Goal: Task Accomplishment & Management: Complete application form

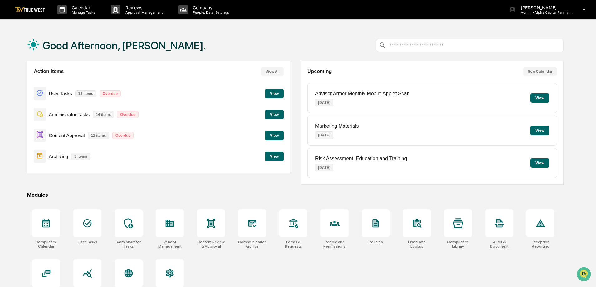
click at [272, 154] on button "View" at bounding box center [274, 156] width 19 height 9
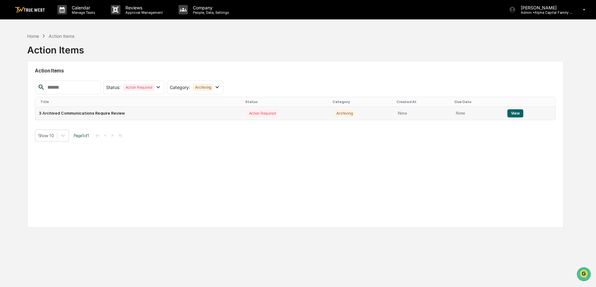
click at [517, 110] on button "View" at bounding box center [515, 113] width 16 height 8
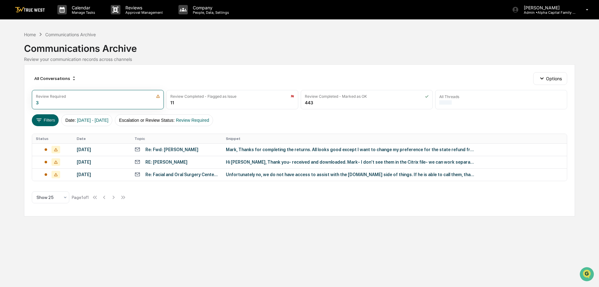
click at [108, 150] on div "[DATE]" at bounding box center [102, 149] width 50 height 5
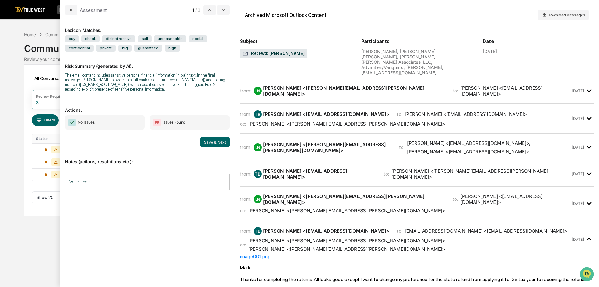
scroll to position [125, 0]
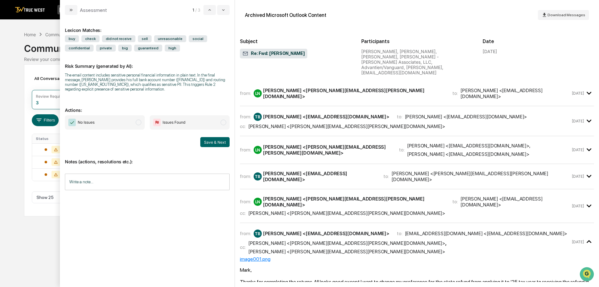
click at [207, 121] on span "Issues Found" at bounding box center [190, 122] width 80 height 14
click at [210, 142] on button "Save & Next" at bounding box center [214, 142] width 29 height 10
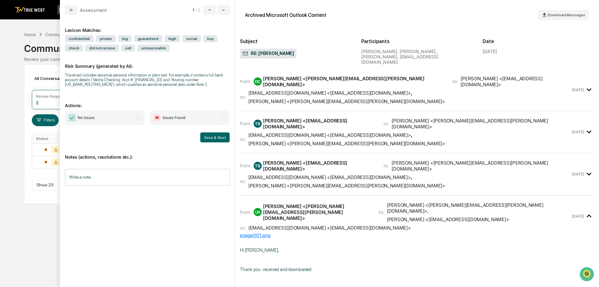
click at [208, 121] on span "Issues Found" at bounding box center [190, 117] width 80 height 14
click at [218, 144] on div "Notes (actions, resolutions etc.): Write a note... Write a note..." at bounding box center [147, 167] width 165 height 51
click at [217, 140] on button "Save & Next" at bounding box center [214, 137] width 29 height 10
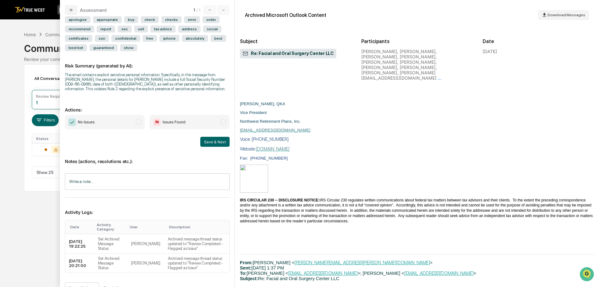
scroll to position [29, 0]
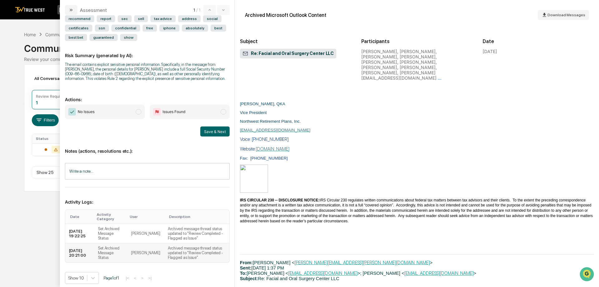
click at [174, 247] on td "Archived message thread status updated to "Review Completed - Flagged as Issue"." at bounding box center [196, 252] width 65 height 19
click at [177, 232] on td "Archived message thread status updated to "Review Completed - Flagged as Issue"." at bounding box center [196, 233] width 65 height 19
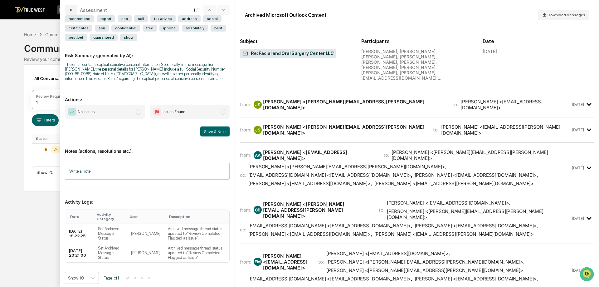
scroll to position [1201, 0]
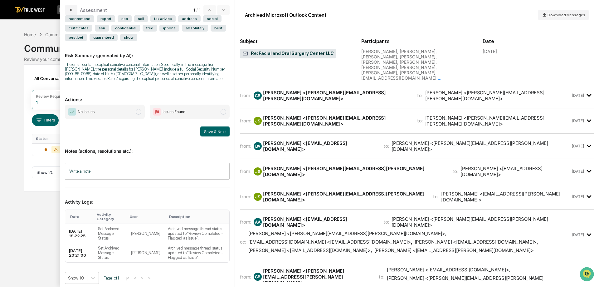
click at [221, 110] on span "modal" at bounding box center [224, 112] width 6 height 6
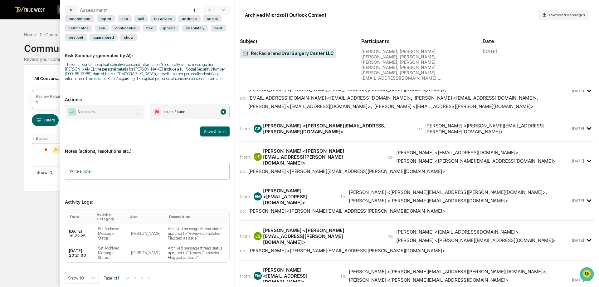
scroll to position [1496, 0]
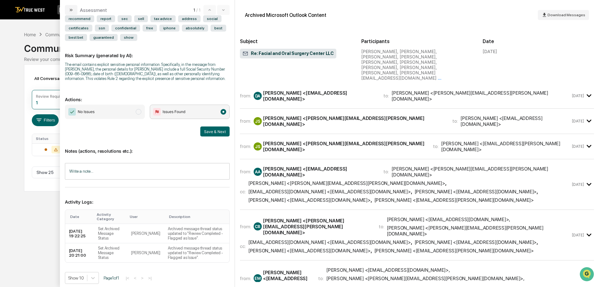
scroll to position [1246, 0]
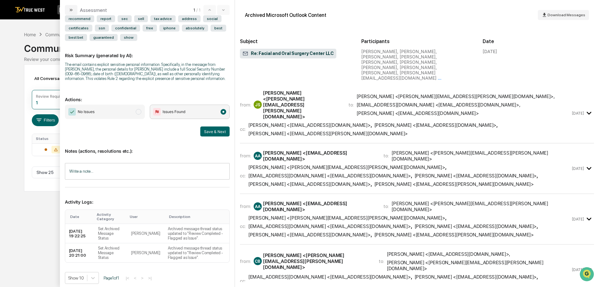
scroll to position [934, 0]
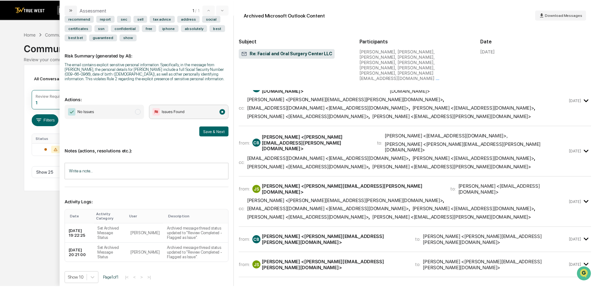
scroll to position [1059, 0]
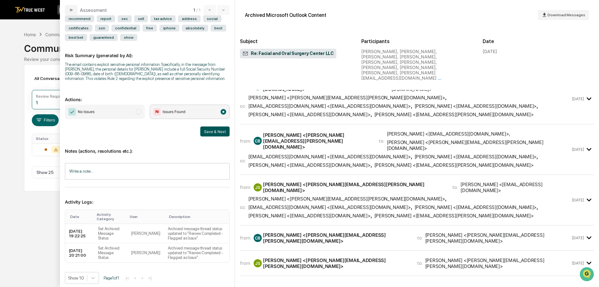
click at [200, 133] on button "Save & Next" at bounding box center [214, 131] width 29 height 10
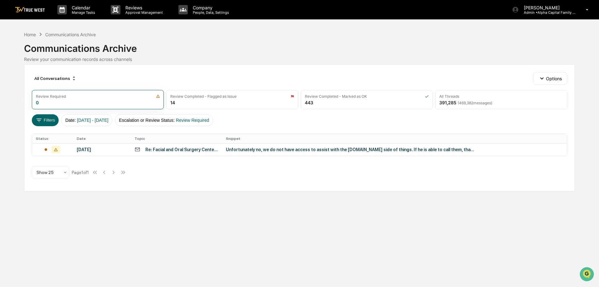
click at [37, 13] on link at bounding box center [33, 9] width 37 height 19
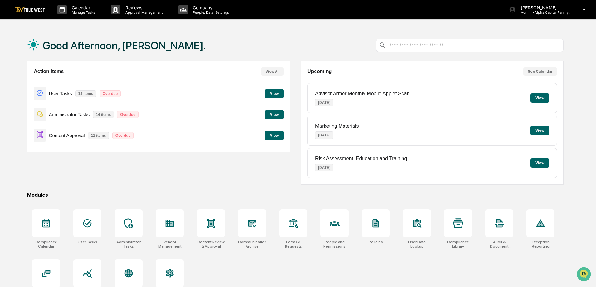
click at [282, 115] on button "View" at bounding box center [274, 114] width 19 height 9
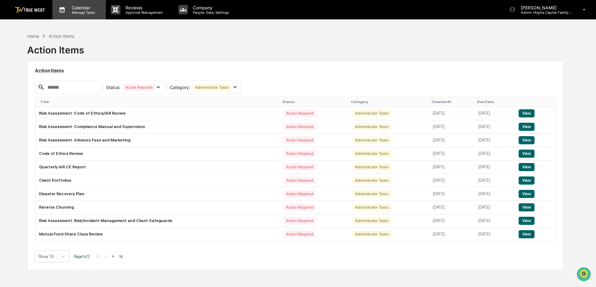
click at [86, 12] on p "Manage Tasks" at bounding box center [83, 12] width 32 height 4
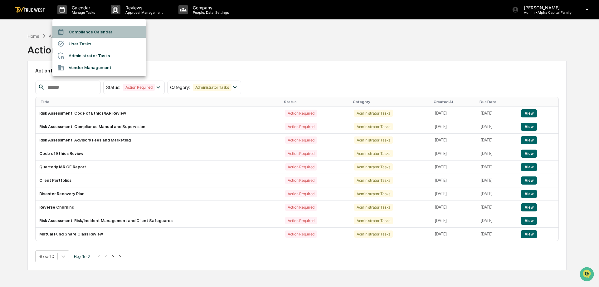
click at [101, 27] on li "Compliance Calendar" at bounding box center [99, 32] width 94 height 12
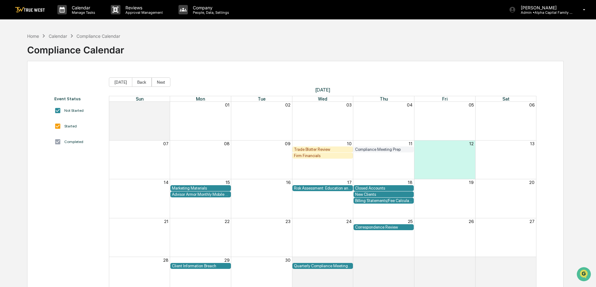
click at [371, 149] on div "Compliance Meeting Prep" at bounding box center [383, 149] width 57 height 5
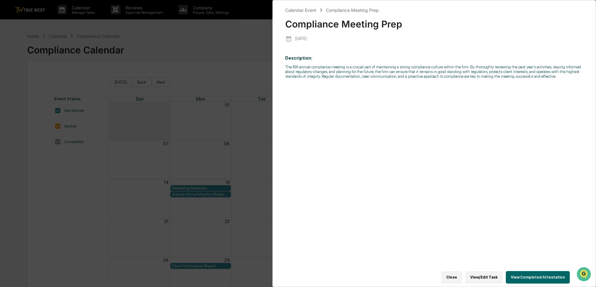
click at [216, 103] on div "Calendar Event Compliance Meeting Prep Compliance Meeting Prep [DATE] Descripti…" at bounding box center [298, 143] width 596 height 287
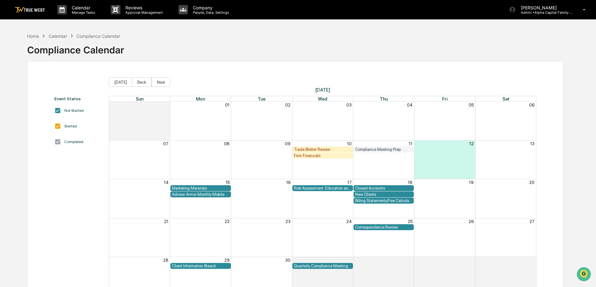
click at [323, 149] on div "Trade Blotter Review" at bounding box center [322, 149] width 57 height 5
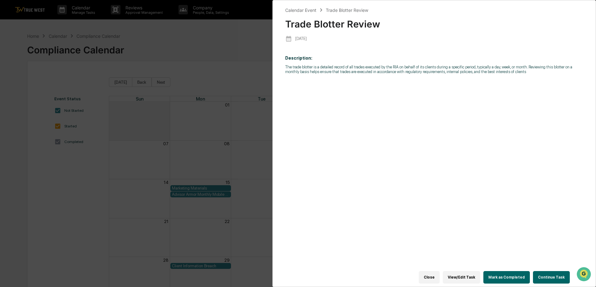
click at [550, 282] on div "Close View/Edit Task Mark as Completed Continue Task" at bounding box center [430, 277] width 291 height 19
click at [549, 275] on button "Continue Task" at bounding box center [551, 277] width 37 height 12
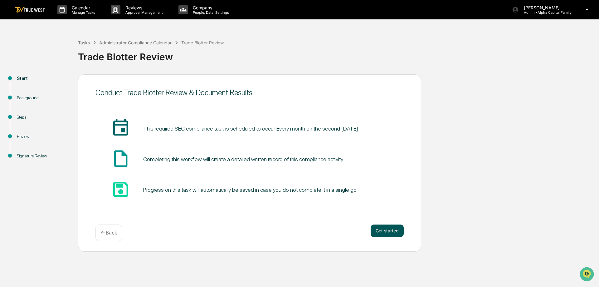
click at [376, 226] on button "Get started" at bounding box center [387, 230] width 33 height 12
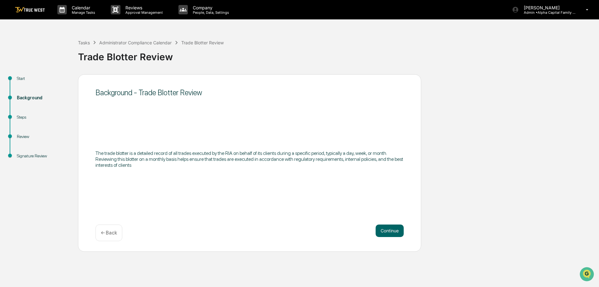
click at [376, 227] on button "Continue" at bounding box center [390, 230] width 28 height 12
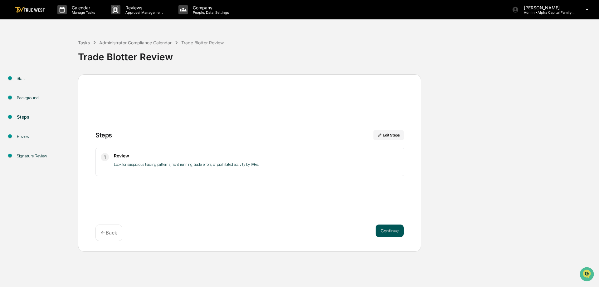
click at [380, 229] on button "Continue" at bounding box center [390, 230] width 28 height 12
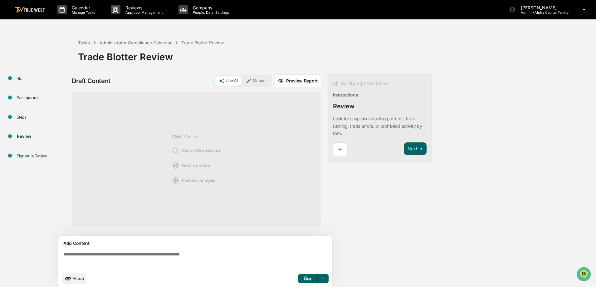
click at [259, 79] on button "Manual" at bounding box center [256, 80] width 28 height 9
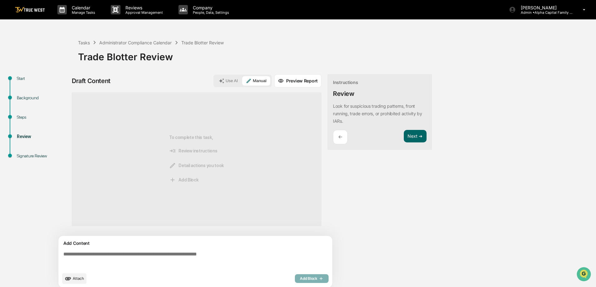
click at [175, 258] on textarea at bounding box center [197, 260] width 272 height 22
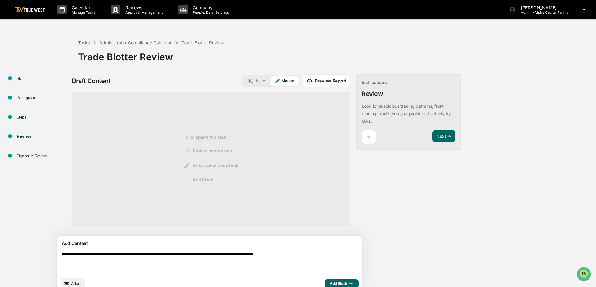
type textarea "**********"
click at [330, 281] on span "Add Block" at bounding box center [342, 283] width 24 height 5
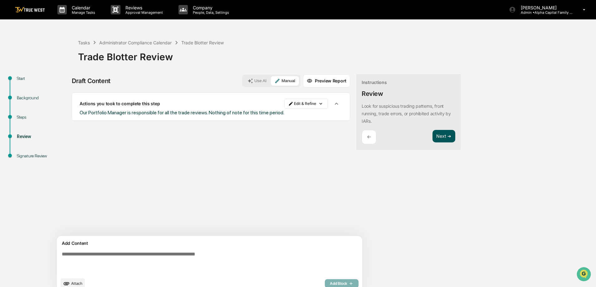
click at [433, 138] on button "Next ➔" at bounding box center [444, 136] width 23 height 13
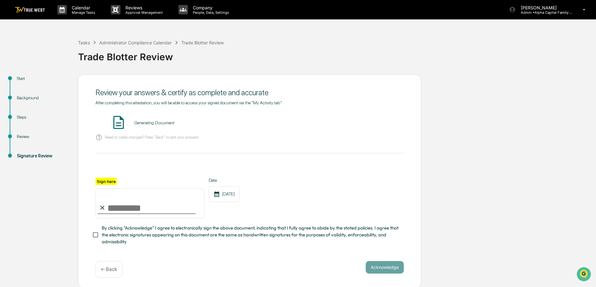
click at [136, 210] on input "Sign here" at bounding box center [149, 203] width 109 height 30
type input "**********"
click at [374, 119] on button "VIEW" at bounding box center [368, 122] width 41 height 11
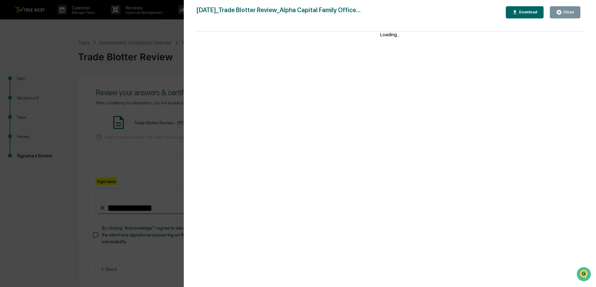
click at [563, 9] on button "Close" at bounding box center [565, 12] width 31 height 12
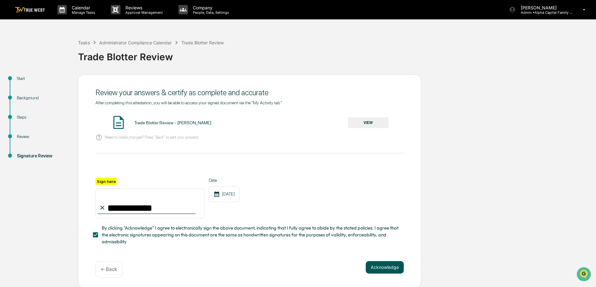
click at [373, 271] on button "Acknowledge" at bounding box center [385, 267] width 38 height 12
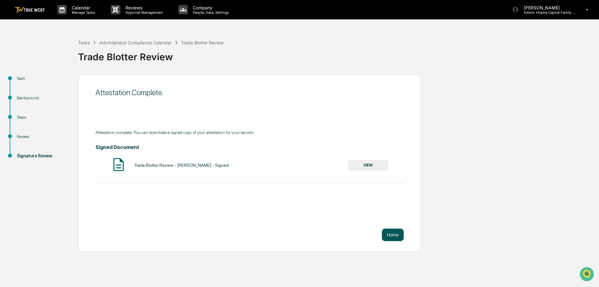
click at [399, 231] on button "Home" at bounding box center [393, 234] width 22 height 12
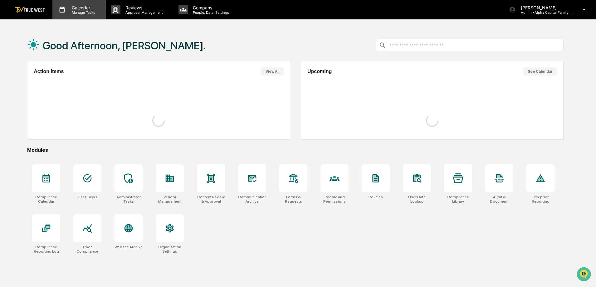
click at [78, 8] on p "Calendar" at bounding box center [83, 7] width 32 height 5
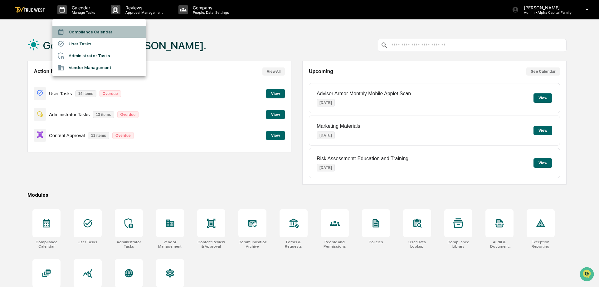
click at [86, 35] on li "Compliance Calendar" at bounding box center [99, 32] width 94 height 12
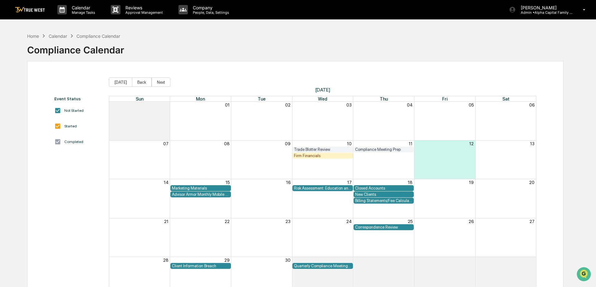
click at [321, 156] on div "Firm Financials" at bounding box center [322, 155] width 57 height 5
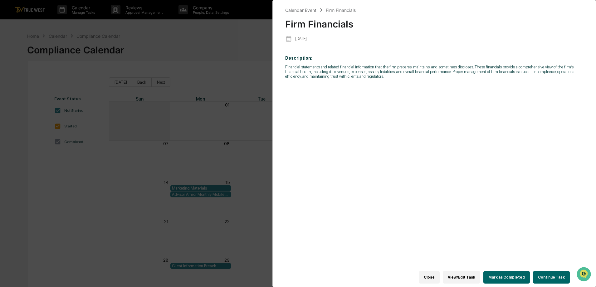
click at [543, 271] on button "Continue Task" at bounding box center [551, 277] width 37 height 12
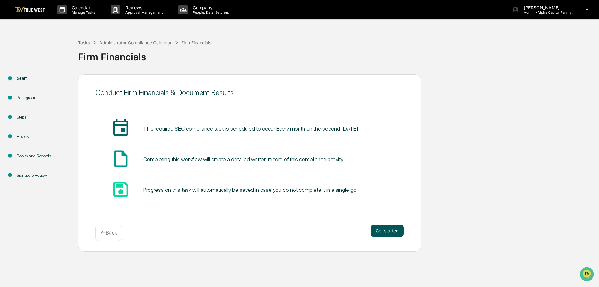
click at [391, 228] on button "Get started" at bounding box center [387, 230] width 33 height 12
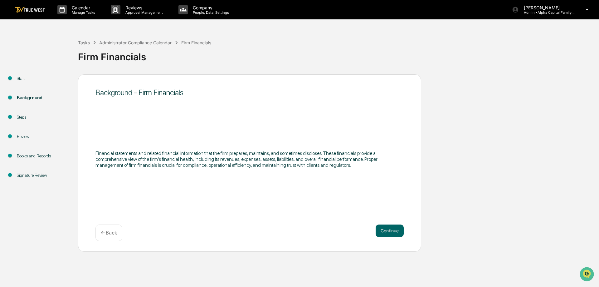
click at [391, 228] on button "Continue" at bounding box center [390, 230] width 28 height 12
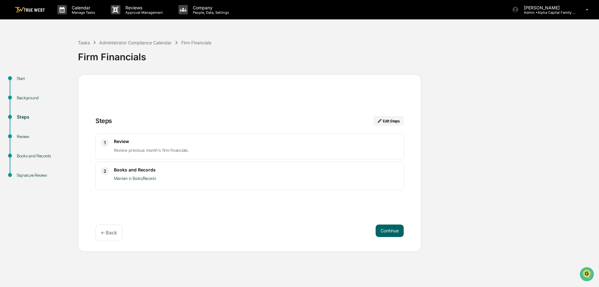
click at [391, 228] on button "Continue" at bounding box center [390, 230] width 28 height 12
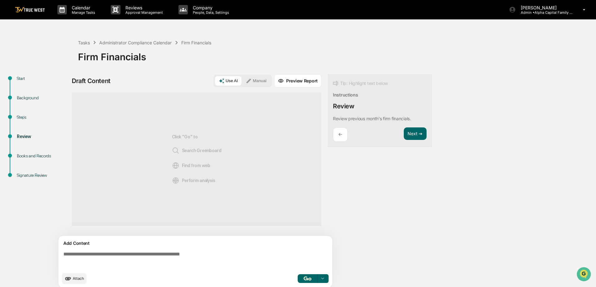
click at [268, 82] on button "Manual" at bounding box center [256, 80] width 28 height 9
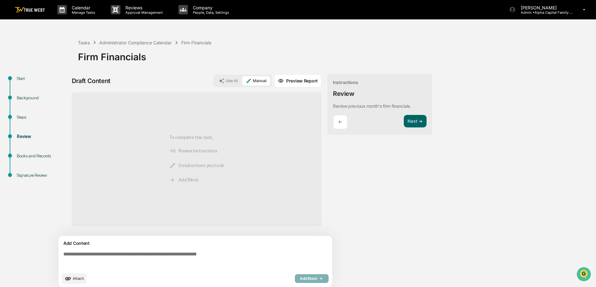
click at [143, 251] on textarea at bounding box center [197, 260] width 272 height 22
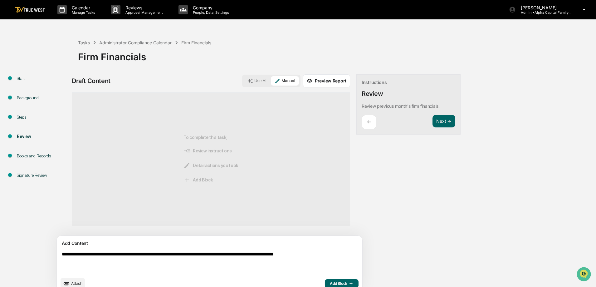
type textarea "**********"
click at [330, 283] on span "Add Block" at bounding box center [342, 283] width 24 height 5
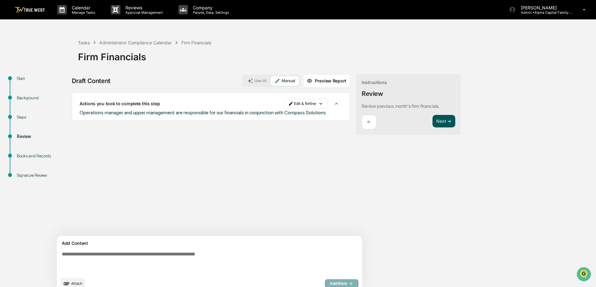
click at [433, 126] on button "Next ➔" at bounding box center [444, 121] width 23 height 13
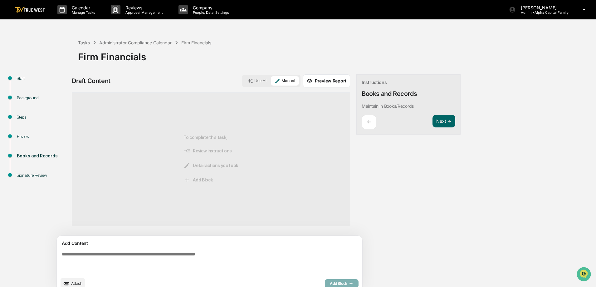
click at [98, 255] on textarea at bounding box center [195, 262] width 272 height 27
type textarea "**********"
click at [325, 285] on button "Add Block" at bounding box center [342, 283] width 34 height 9
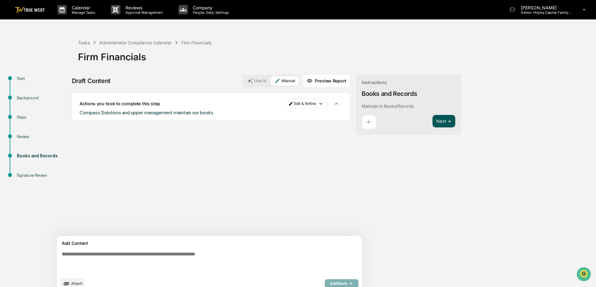
click at [433, 124] on button "Next ➔" at bounding box center [444, 121] width 23 height 13
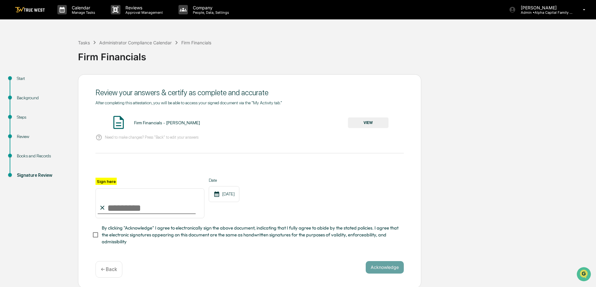
click at [372, 121] on button "VIEW" at bounding box center [368, 122] width 41 height 11
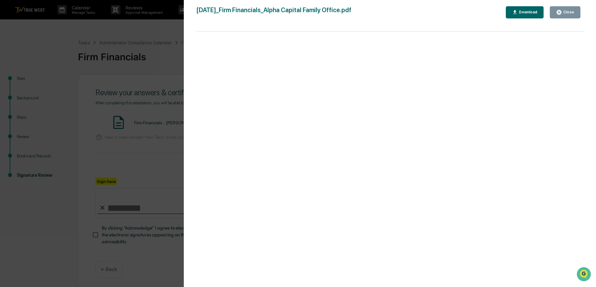
click at [569, 13] on div "Close" at bounding box center [568, 12] width 12 height 4
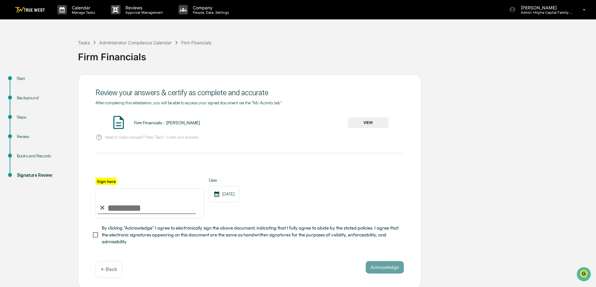
click at [138, 208] on input "Sign here" at bounding box center [149, 203] width 109 height 30
type input "**********"
click at [91, 233] on div "**********" at bounding box center [249, 181] width 343 height 214
click at [395, 266] on button "Acknowledge" at bounding box center [385, 267] width 38 height 12
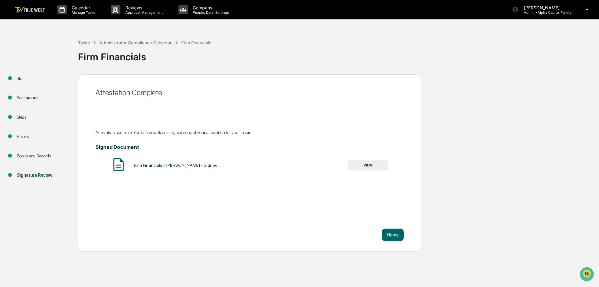
click at [26, 8] on img at bounding box center [30, 10] width 30 height 6
